Goal: Transaction & Acquisition: Purchase product/service

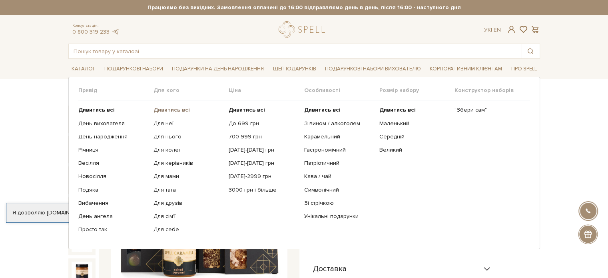
click at [166, 109] on b "Дивитись всі" at bounding box center [171, 109] width 36 height 7
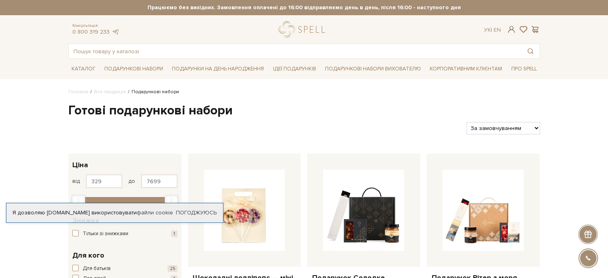
click at [524, 125] on select "За замовчуванням За Ціною (зростання) За Ціною (зменшення) Новинки За популярні…" at bounding box center [502, 128] width 73 height 12
select select "[URL][DOMAIN_NAME]"
click at [466, 122] on select "За замовчуванням За Ціною (зростання) За Ціною (зменшення) Новинки За популярні…" at bounding box center [502, 128] width 73 height 12
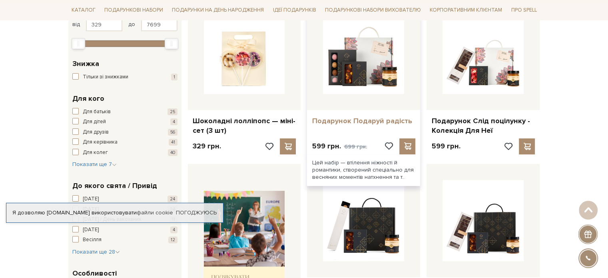
scroll to position [160, 0]
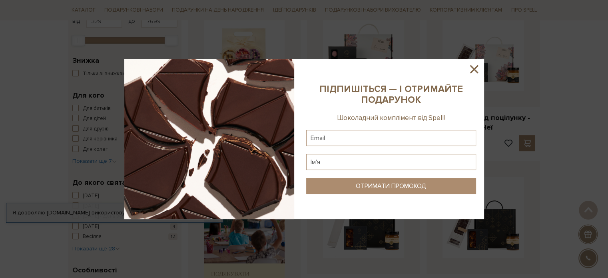
click at [477, 68] on icon at bounding box center [474, 69] width 14 height 14
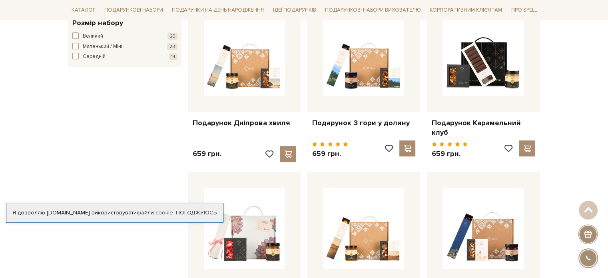
scroll to position [479, 0]
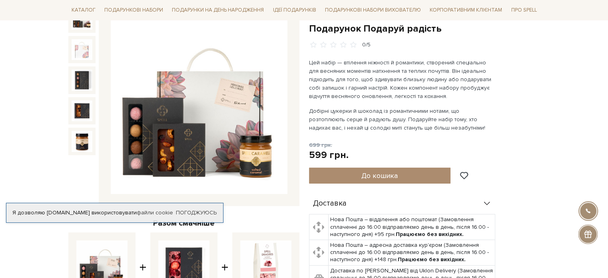
scroll to position [120, 0]
